Goal: Task Accomplishment & Management: Manage account settings

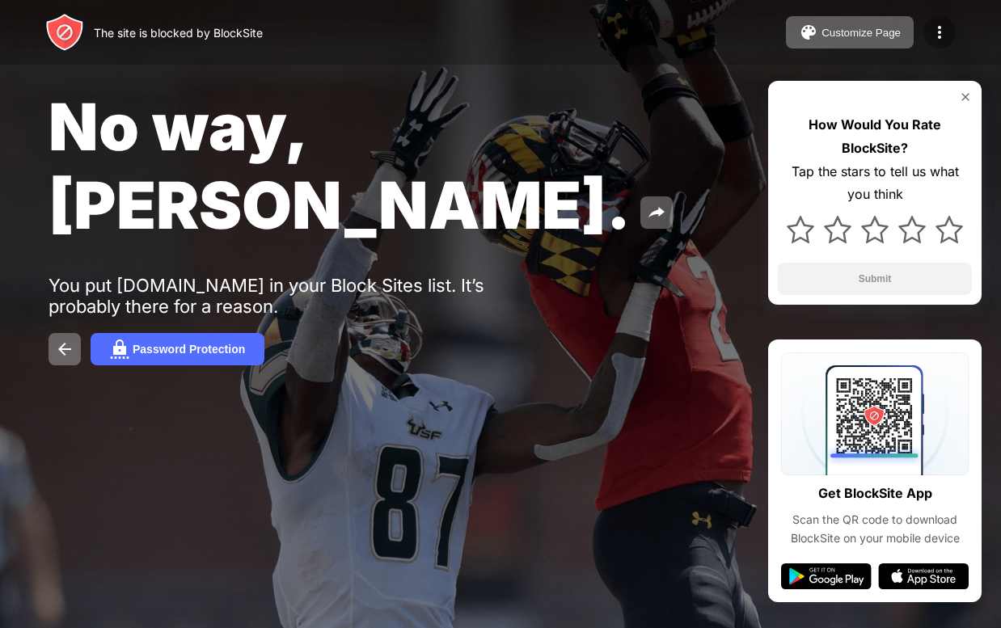
click at [943, 38] on img at bounding box center [939, 32] width 19 height 19
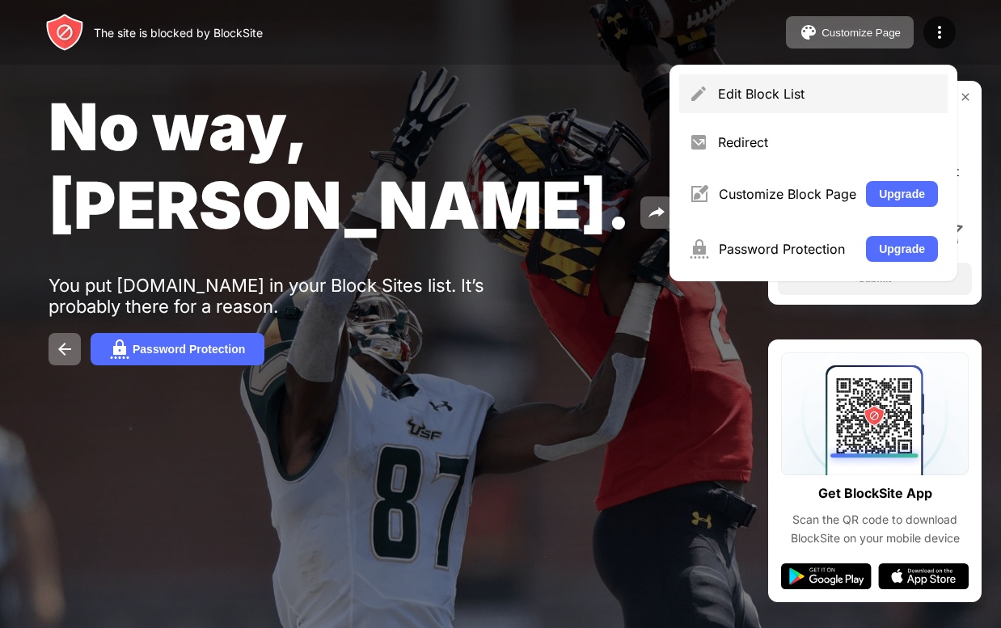
click at [852, 74] on div "Edit Block List" at bounding box center [813, 93] width 268 height 39
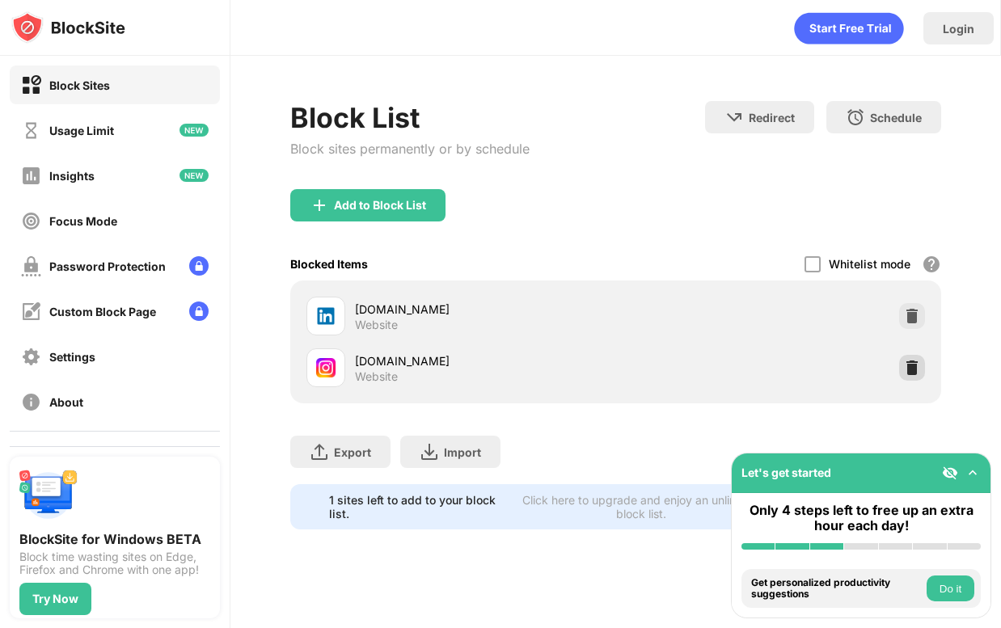
click at [917, 368] on img at bounding box center [912, 368] width 16 height 16
